Goal: Find specific page/section: Find specific page/section

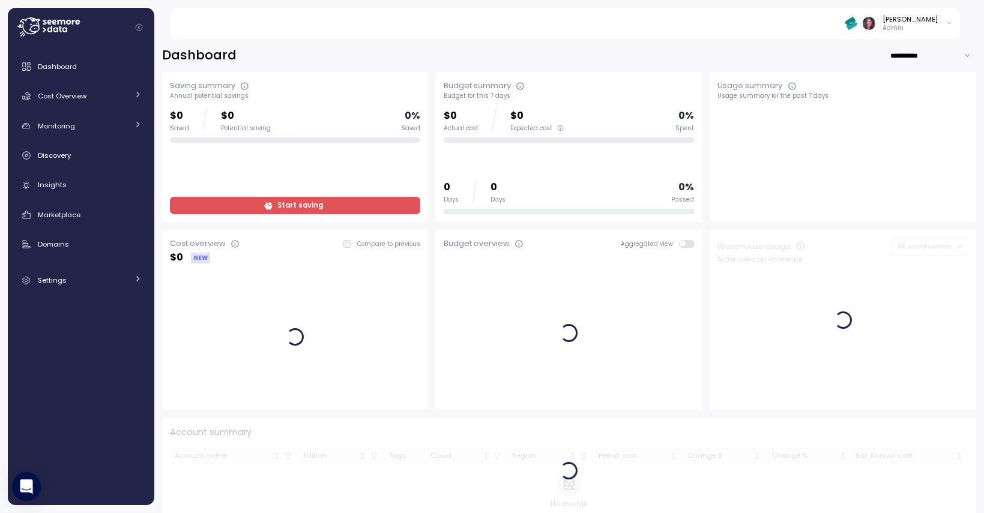
click at [875, 23] on div at bounding box center [860, 23] width 30 height 13
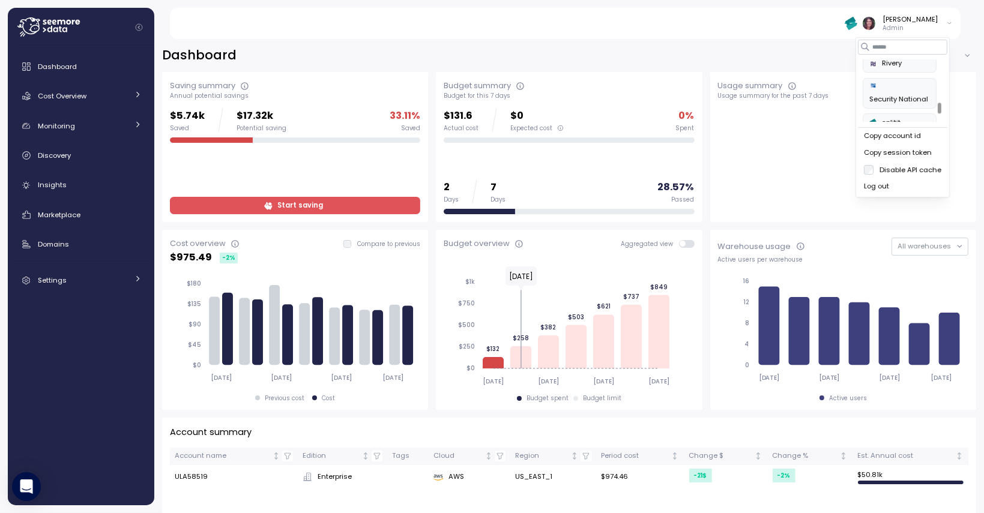
scroll to position [449, 0]
click at [908, 141] on div "SurveyMonkey" at bounding box center [900, 152] width 61 height 23
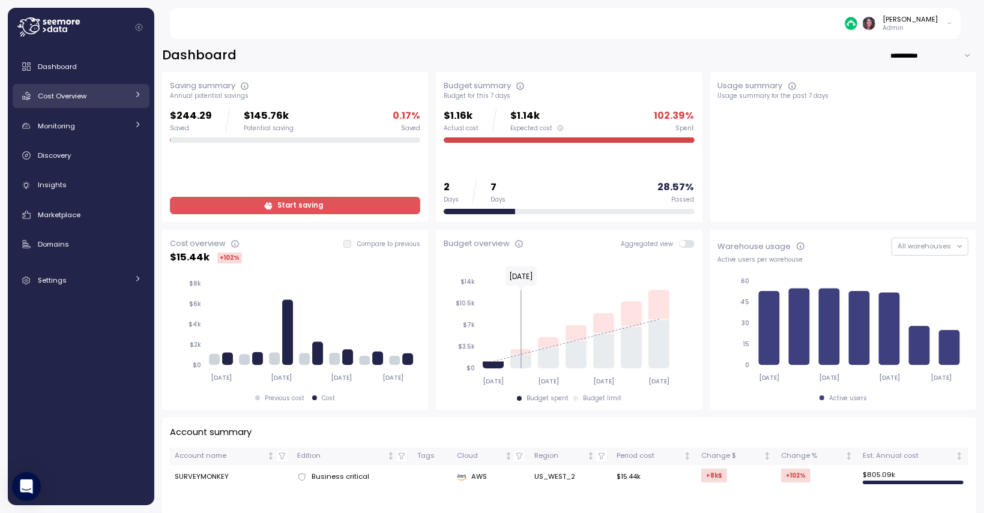
click at [70, 91] on span "Cost Overview" at bounding box center [62, 96] width 49 height 10
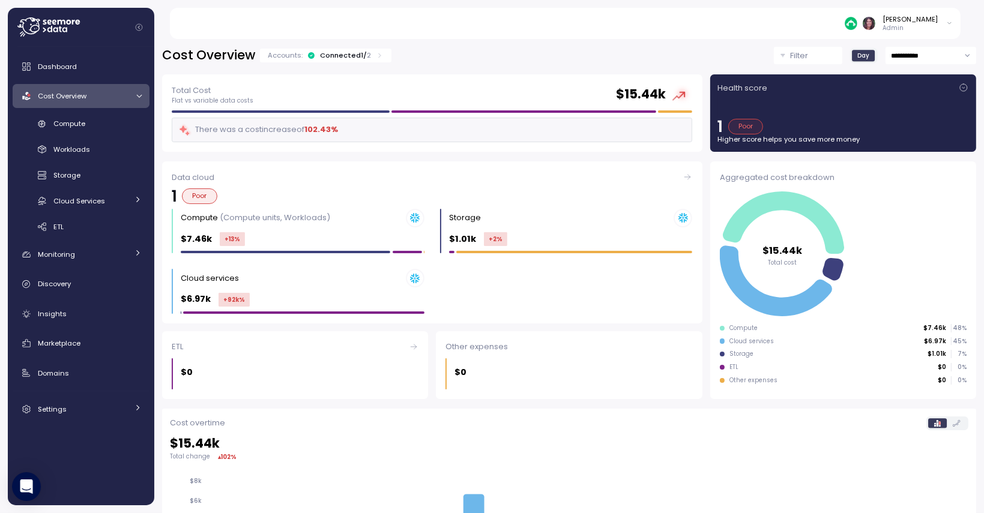
click at [378, 55] on icon at bounding box center [380, 56] width 8 height 8
